Goal: Use online tool/utility: Utilize a website feature to perform a specific function

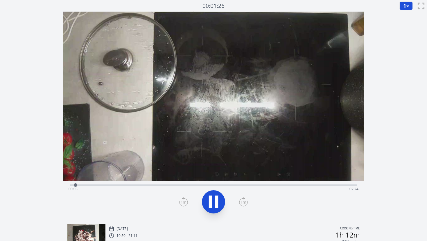
click at [165, 184] on div "Time elapsed: 00:03 Time remaining: 02:24" at bounding box center [214, 184] width 288 height 7
click at [199, 186] on div "Time elapsed: 00:49 Time remaining: 01:37" at bounding box center [214, 189] width 290 height 9
click at [121, 185] on div "Time elapsed: 01:06 Time remaining: 01:20" at bounding box center [214, 189] width 290 height 9
click at [144, 184] on div "Time elapsed: 00:26 Time remaining: 02:00" at bounding box center [214, 184] width 288 height 7
click at [170, 187] on div "Time elapsed: 00:39 Time remaining: 01:47" at bounding box center [214, 189] width 290 height 9
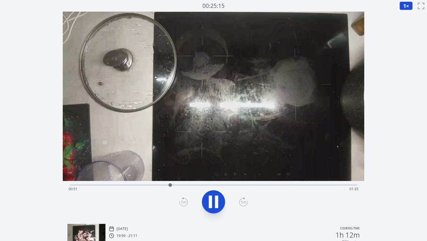
click at [185, 185] on div "Time elapsed: 00:51 Time remaining: 01:35" at bounding box center [214, 184] width 288 height 7
click at [200, 185] on div "Time elapsed: 00:59 Time remaining: 01:27" at bounding box center [214, 184] width 288 height 7
click at [213, 185] on div "Time elapsed: 01:06 Time remaining: 01:20" at bounding box center [214, 189] width 290 height 9
click at [212, 185] on div at bounding box center [215, 185] width 9 height 9
drag, startPoint x: 212, startPoint y: 185, endPoint x: 241, endPoint y: 182, distance: 29.8
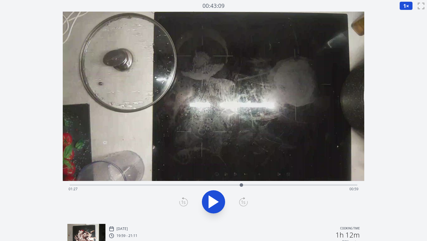
click at [241, 182] on div at bounding box center [241, 185] width 9 height 9
click at [215, 199] on icon at bounding box center [213, 202] width 16 height 16
click at [406, 3] on span "1" at bounding box center [404, 5] width 3 height 7
click at [406, 15] on li "0.25×" at bounding box center [408, 13] width 16 height 9
drag, startPoint x: 245, startPoint y: 185, endPoint x: 273, endPoint y: 180, distance: 28.6
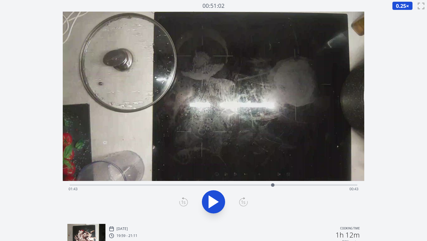
click at [273, 180] on div "Time elapsed: 01:43 Time remaining: 00:43" at bounding box center [214, 116] width 302 height 208
click at [271, 186] on div at bounding box center [271, 185] width 9 height 9
click at [268, 186] on div at bounding box center [272, 185] width 9 height 9
click at [224, 200] on button at bounding box center [213, 202] width 23 height 23
drag, startPoint x: 270, startPoint y: 185, endPoint x: 273, endPoint y: 185, distance: 3.2
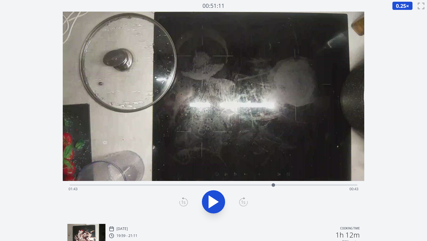
click at [273, 185] on div at bounding box center [273, 185] width 3 height 3
click at [217, 201] on icon at bounding box center [216, 202] width 3 height 12
drag, startPoint x: 273, startPoint y: 186, endPoint x: 258, endPoint y: 189, distance: 15.4
click at [258, 189] on div at bounding box center [258, 185] width 9 height 9
click at [210, 206] on icon at bounding box center [214, 202] width 10 height 12
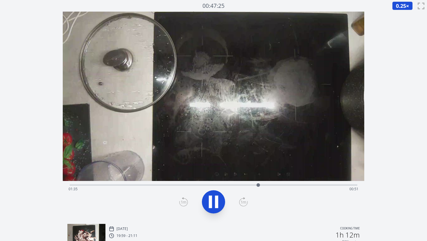
click at [211, 204] on icon at bounding box center [210, 202] width 3 height 12
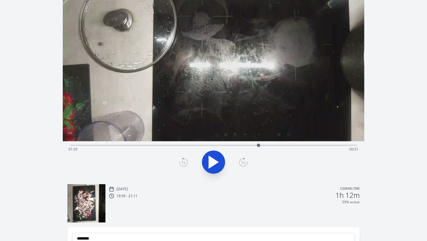
scroll to position [110, 0]
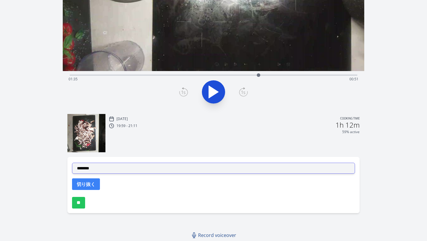
click at [126, 168] on select "**********" at bounding box center [213, 168] width 283 height 11
click at [113, 170] on select "**********" at bounding box center [213, 168] width 283 height 11
select select "**********"
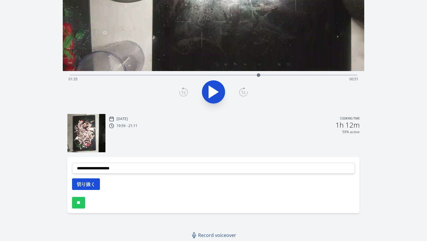
click at [89, 185] on button "切り抜く" at bounding box center [86, 185] width 28 height 12
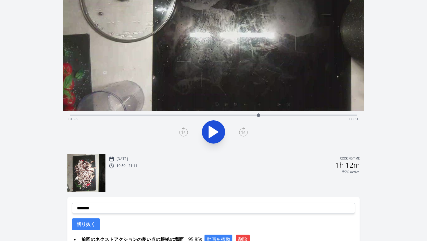
scroll to position [22, 0]
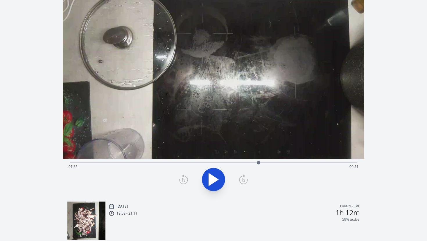
click at [210, 177] on icon at bounding box center [214, 180] width 10 height 12
click at [210, 177] on icon at bounding box center [210, 180] width 3 height 12
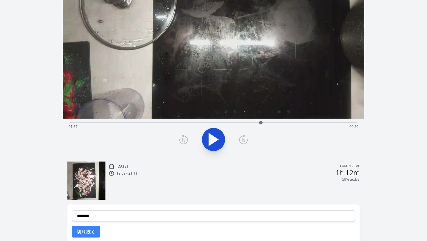
scroll to position [124, 0]
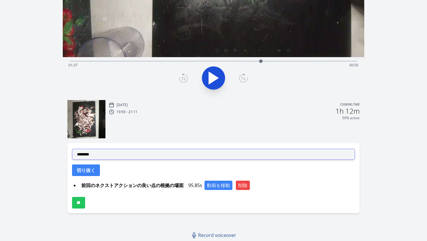
click at [151, 157] on select "**********" at bounding box center [213, 154] width 283 height 11
select select "**********"
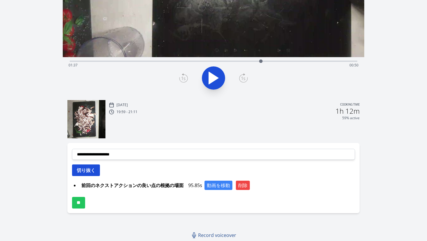
click at [89, 172] on button "切り抜く" at bounding box center [86, 171] width 28 height 12
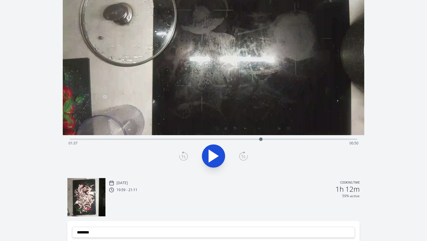
scroll to position [0, 0]
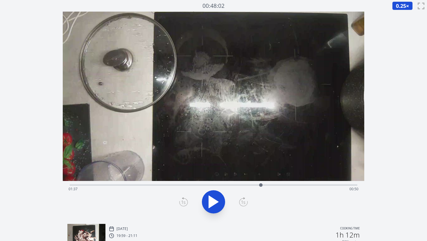
click at [210, 202] on icon at bounding box center [214, 202] width 10 height 12
click at [219, 202] on icon at bounding box center [213, 202] width 16 height 16
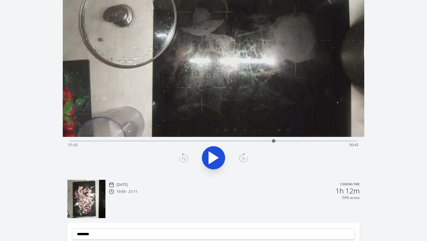
scroll to position [138, 0]
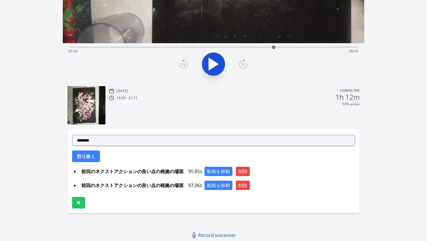
click at [193, 144] on select "**********" at bounding box center [213, 140] width 283 height 11
select select "**********"
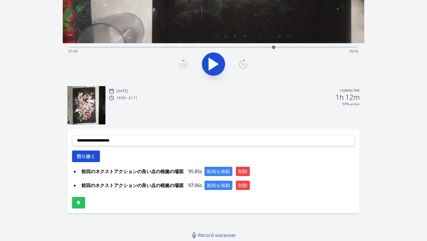
click at [95, 157] on button "切り抜く" at bounding box center [86, 157] width 28 height 12
select select
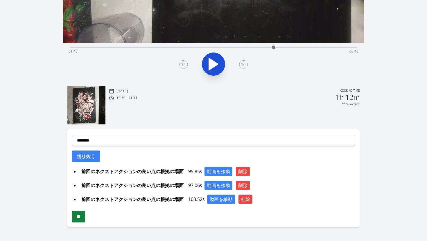
click at [85, 217] on input "**" at bounding box center [78, 217] width 13 height 12
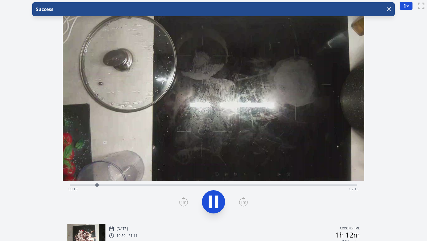
click at [214, 183] on div "Time elapsed: 00:13 Time remaining: 02:13" at bounding box center [214, 184] width 288 height 7
click at [393, 4] on div "Success" at bounding box center [213, 9] width 363 height 14
click at [390, 7] on icon "button" at bounding box center [389, 9] width 7 height 7
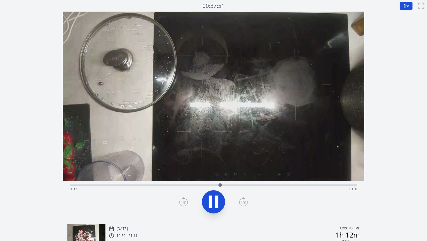
click at [245, 186] on div "Time elapsed: 01:16 Time remaining: 01:10" at bounding box center [214, 189] width 290 height 9
drag, startPoint x: 244, startPoint y: 186, endPoint x: 259, endPoint y: 184, distance: 14.6
click at [259, 184] on div at bounding box center [259, 185] width 9 height 9
click at [211, 203] on icon at bounding box center [210, 202] width 3 height 12
